Goal: Check status: Check status

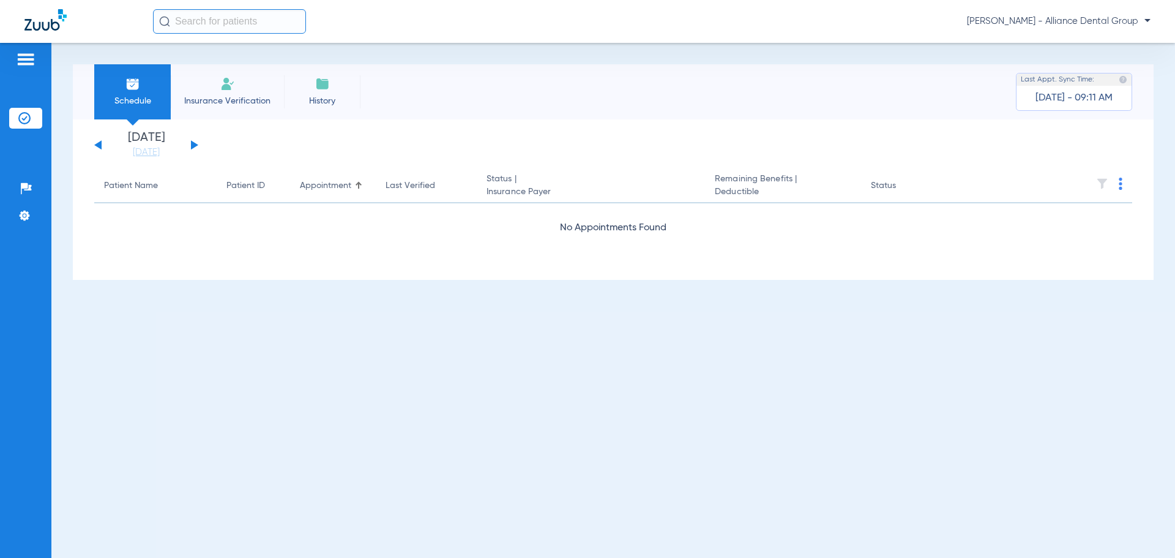
click at [190, 151] on div "[DATE] [DATE] [DATE] [DATE] [DATE] [DATE] [DATE] [DATE] [DATE] [DATE] [DATE] [D…" at bounding box center [146, 145] width 104 height 27
click at [196, 146] on button at bounding box center [194, 144] width 7 height 9
click at [185, 148] on div "[DATE] [DATE] [DATE] [DATE] [DATE] [DATE] [DATE] [DATE] [DATE] [DATE] [DATE] [D…" at bounding box center [146, 145] width 104 height 27
click at [194, 144] on button at bounding box center [194, 144] width 7 height 9
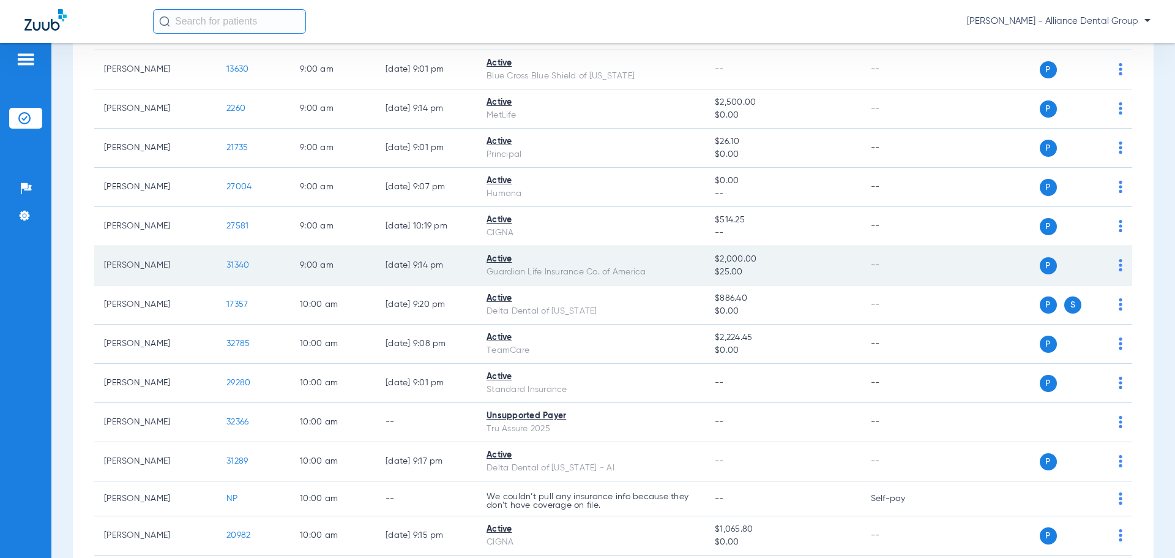
scroll to position [612, 0]
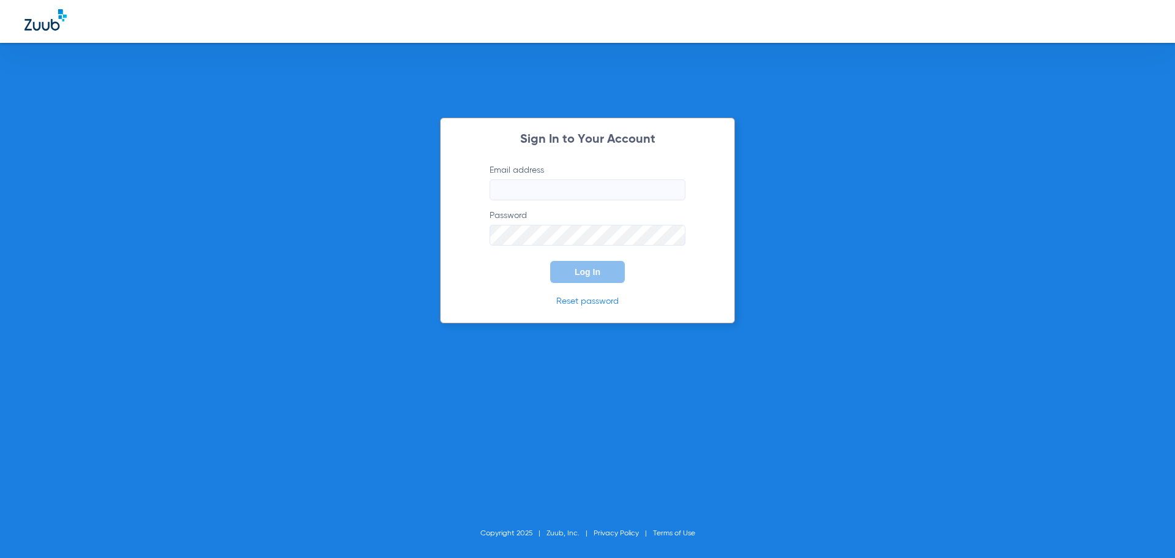
type input "[EMAIL_ADDRESS][DOMAIN_NAME]"
